Goal: Information Seeking & Learning: Learn about a topic

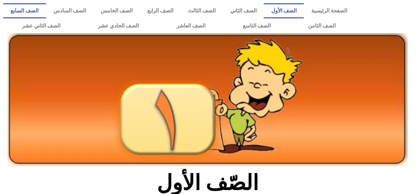
click at [46, 10] on link "الصف السابع" at bounding box center [24, 10] width 43 height 15
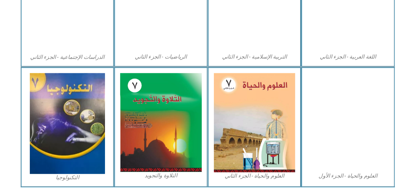
scroll to position [374, 0]
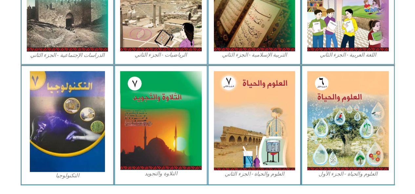
click at [88, 102] on img at bounding box center [70, 120] width 73 height 98
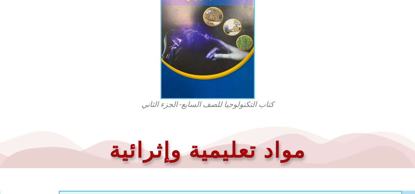
scroll to position [221, 0]
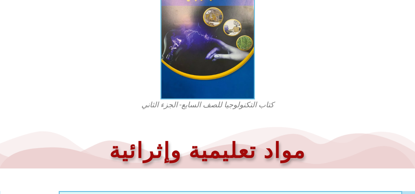
click at [178, 105] on figcaption "كتاب التكنولوجيا للصف السابع- الجزء الثاني" at bounding box center [207, 105] width 157 height 10
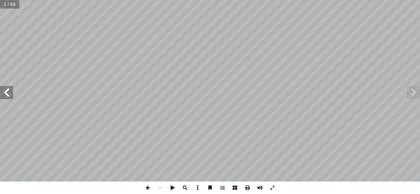
click at [9, 91] on span at bounding box center [6, 92] width 13 height 13
click at [9, 89] on span at bounding box center [6, 92] width 13 height 13
click at [9, 88] on span at bounding box center [6, 92] width 13 height 13
click at [5, 90] on span at bounding box center [6, 92] width 13 height 13
click at [8, 91] on span at bounding box center [6, 92] width 13 height 13
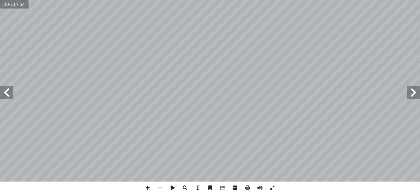
click at [408, 93] on span at bounding box center [413, 92] width 13 height 13
click at [8, 91] on span at bounding box center [6, 92] width 13 height 13
